Goal: Obtain resource: Download file/media

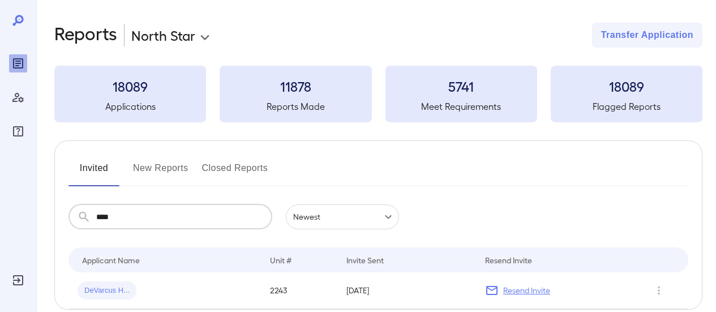
scroll to position [55, 0]
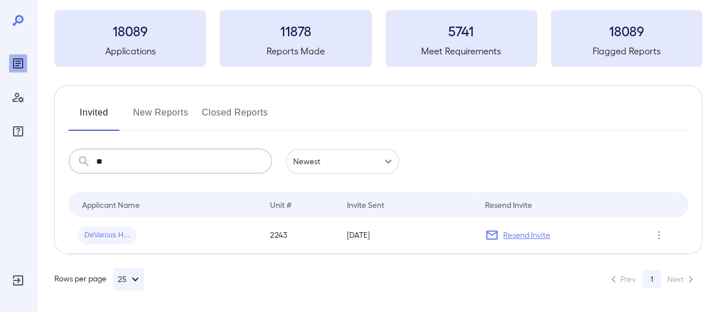
type input "*"
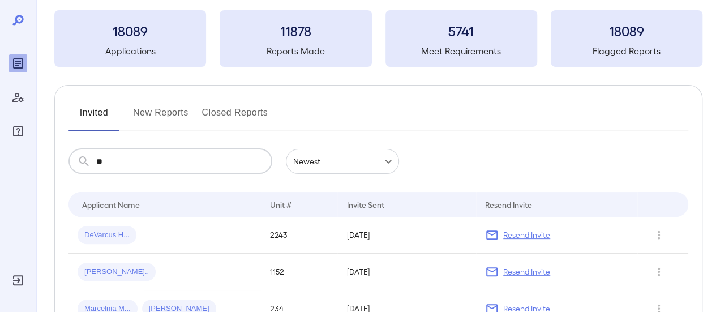
scroll to position [57, 0]
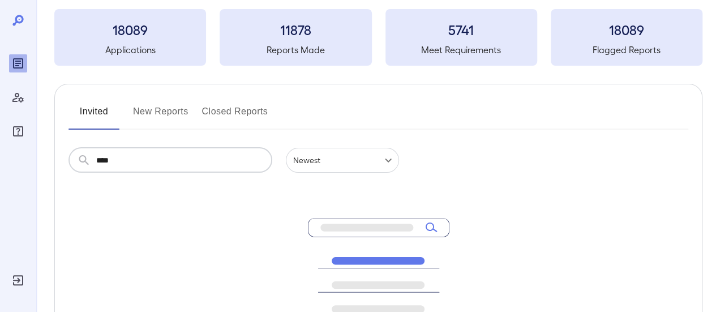
type input "****"
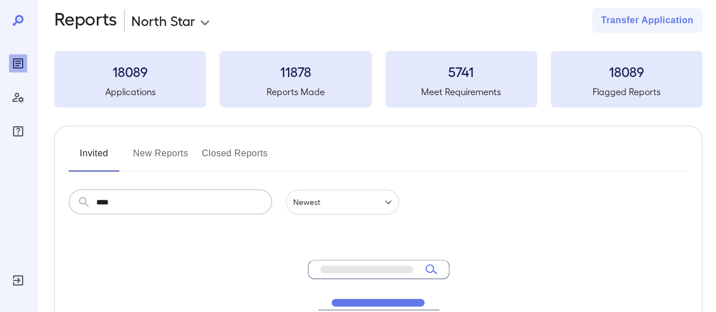
scroll to position [0, 0]
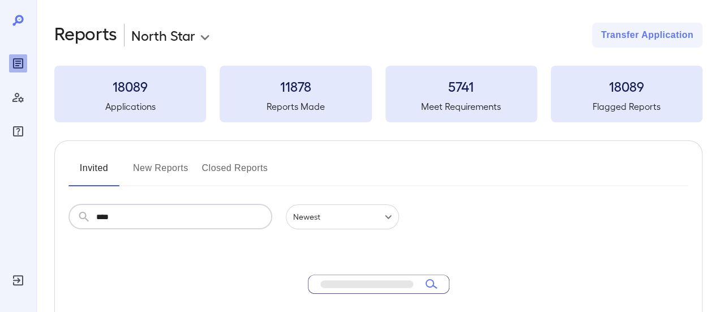
click at [158, 173] on button "New Reports" at bounding box center [160, 172] width 55 height 27
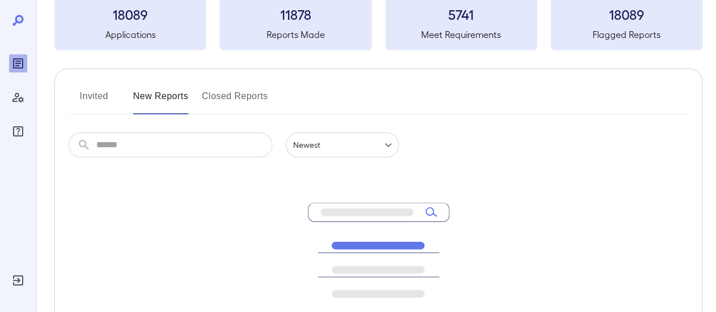
scroll to position [170, 0]
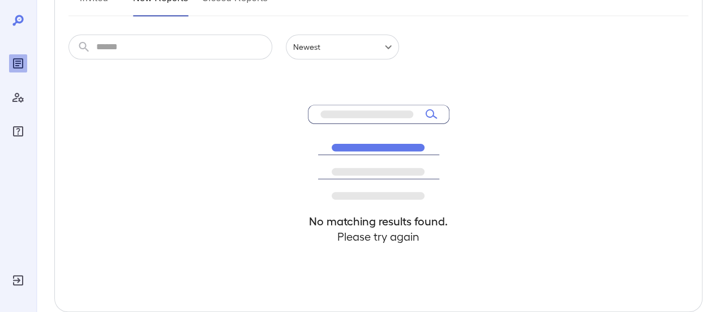
click at [156, 51] on input "text" at bounding box center [184, 47] width 176 height 25
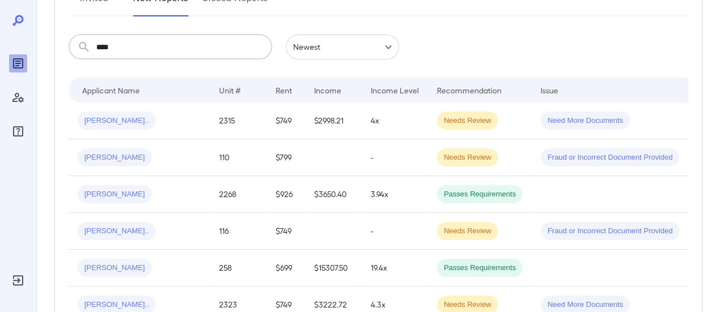
type input "****"
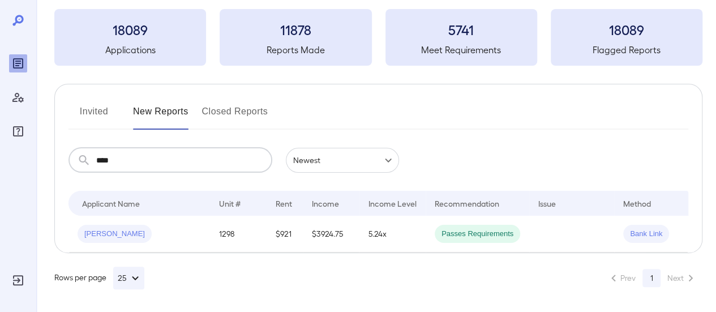
scroll to position [64, 0]
click at [183, 230] on div "[PERSON_NAME]" at bounding box center [138, 234] width 123 height 18
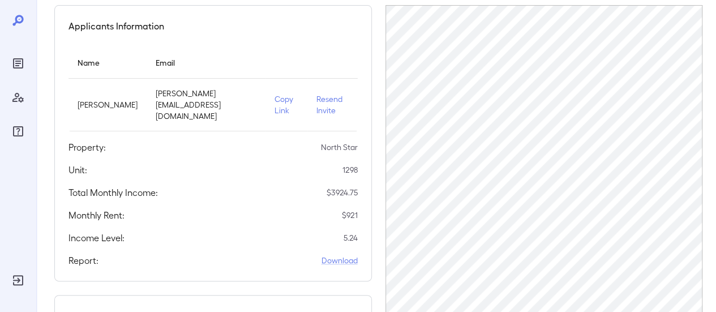
scroll to position [170, 0]
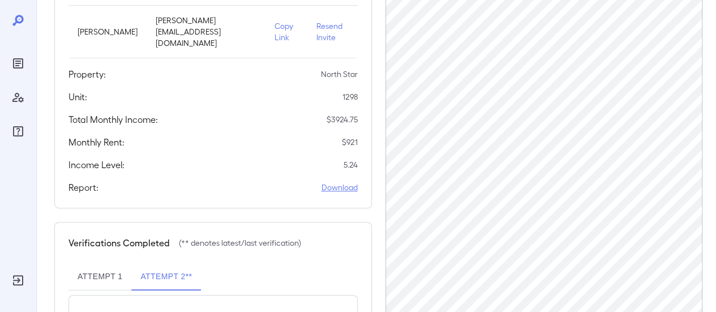
click at [321, 182] on link "Download" at bounding box center [339, 187] width 36 height 11
